Goal: Task Accomplishment & Management: Complete application form

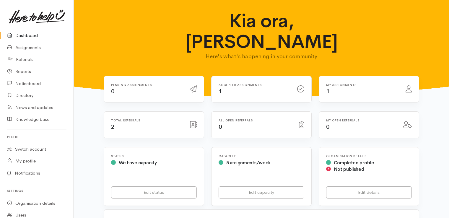
click at [347, 83] on div "My assignments 1" at bounding box center [361, 89] width 79 height 12
click at [23, 47] on link "Assignments" at bounding box center [37, 48] width 74 height 12
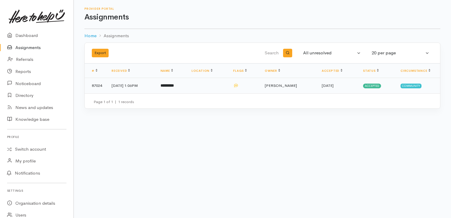
click at [174, 86] on b "*********" at bounding box center [167, 86] width 13 height 4
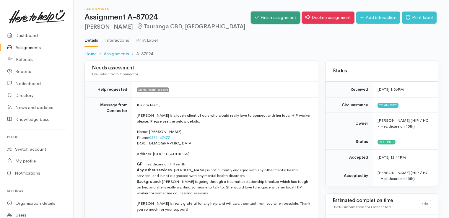
click at [265, 15] on link "Finish assignment" at bounding box center [275, 18] width 49 height 12
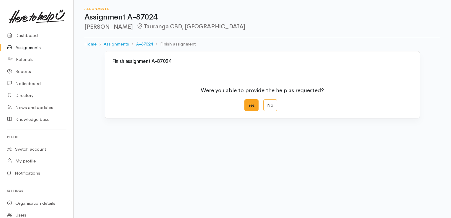
click at [254, 108] on label "Yes" at bounding box center [251, 105] width 14 height 12
click at [248, 103] on input "Yes" at bounding box center [246, 101] width 4 height 4
radio input "true"
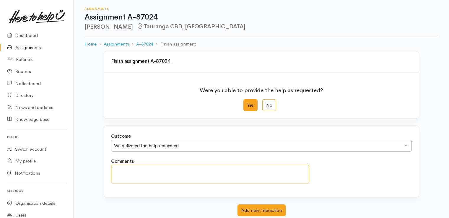
click at [172, 174] on textarea "Comments" at bounding box center [210, 174] width 198 height 19
type textarea "H"
type textarea "B"
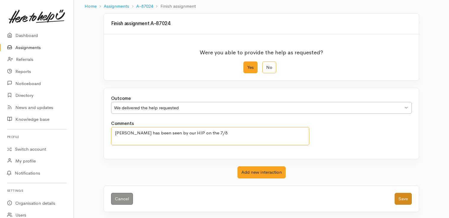
type textarea "Sonia has been seen by our HIP on the 7/8"
click at [405, 200] on button "Save" at bounding box center [402, 199] width 17 height 12
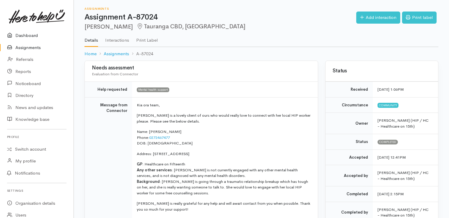
click at [21, 37] on link "Dashboard" at bounding box center [37, 36] width 74 height 12
